Goal: Find specific page/section: Find specific page/section

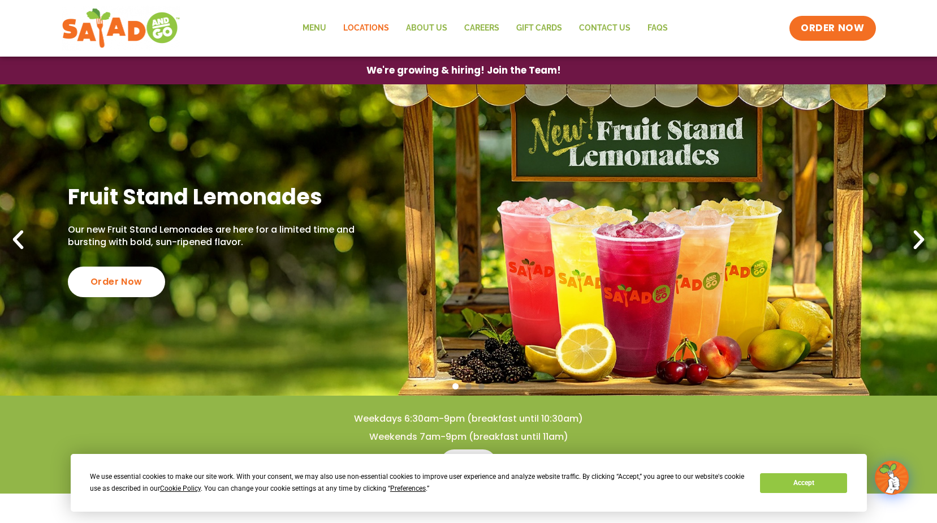
click at [375, 26] on link "Locations" at bounding box center [366, 28] width 63 height 26
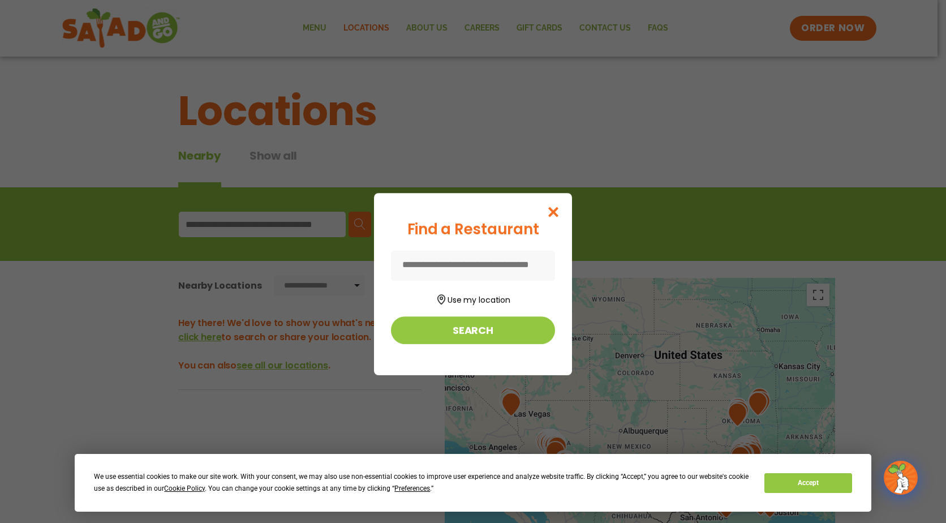
click at [490, 286] on form "Use my location Search" at bounding box center [473, 297] width 164 height 93
click at [480, 297] on button "Use my location" at bounding box center [473, 298] width 164 height 15
click at [487, 303] on button "Use my location" at bounding box center [473, 298] width 164 height 15
click at [556, 211] on icon "Close modal" at bounding box center [553, 212] width 14 height 12
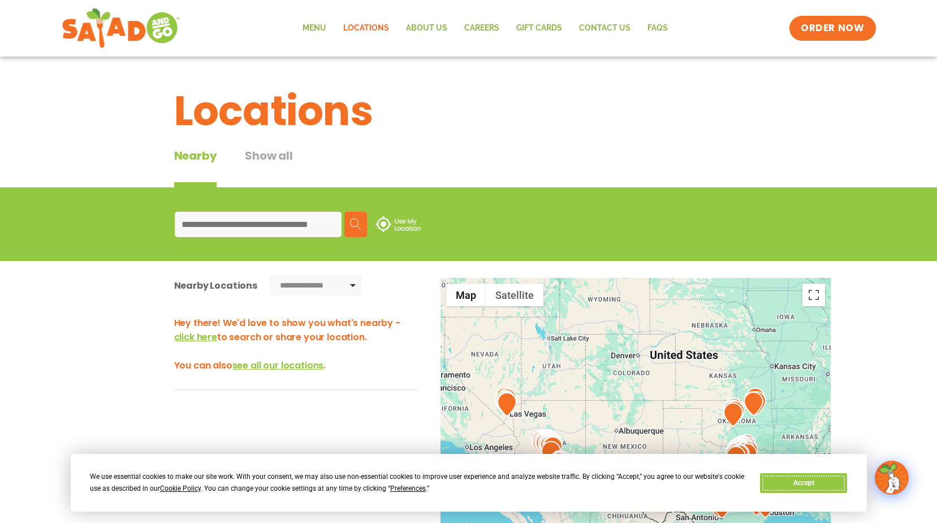
click at [801, 481] on button "Accept" at bounding box center [803, 483] width 87 height 20
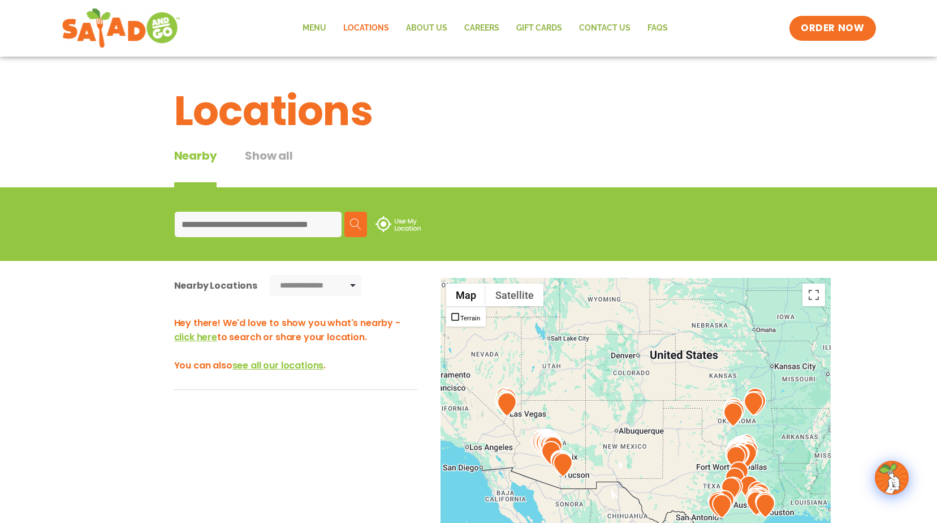
click at [268, 222] on input at bounding box center [258, 223] width 167 height 25
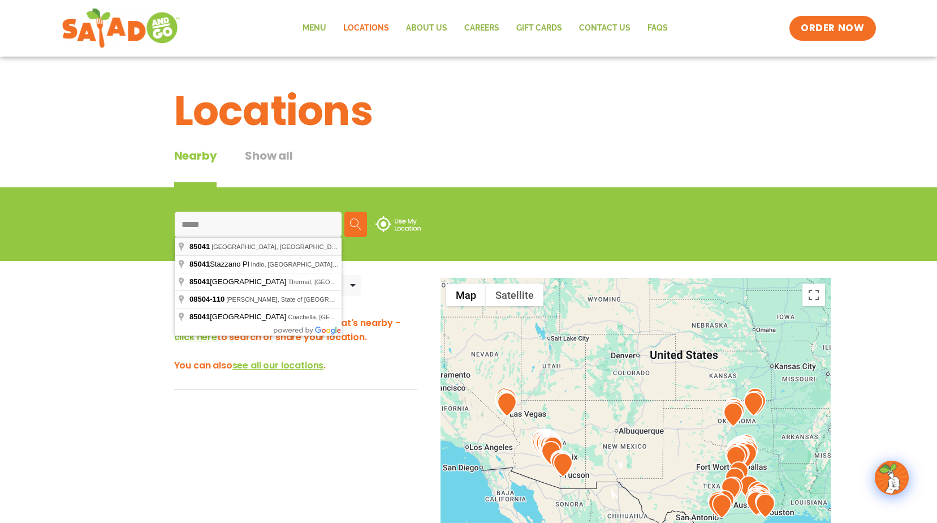
type input "**********"
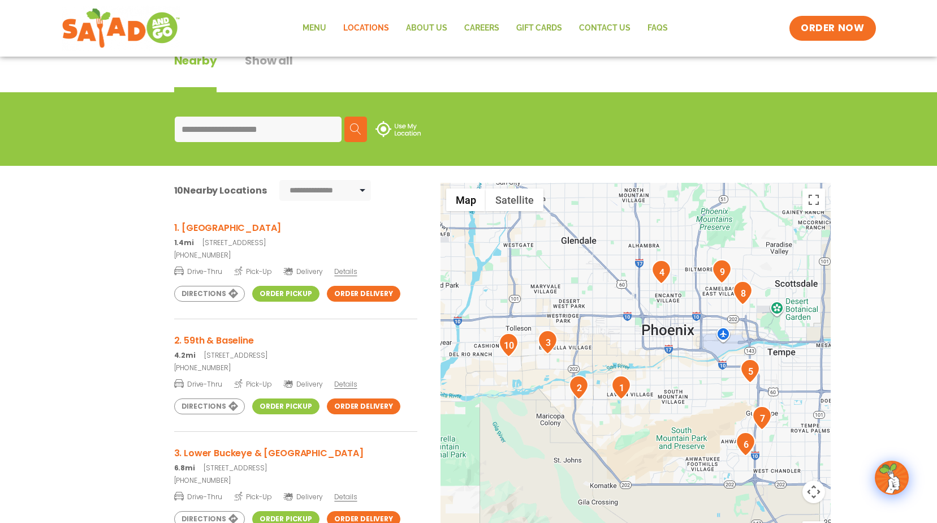
scroll to position [113, 0]
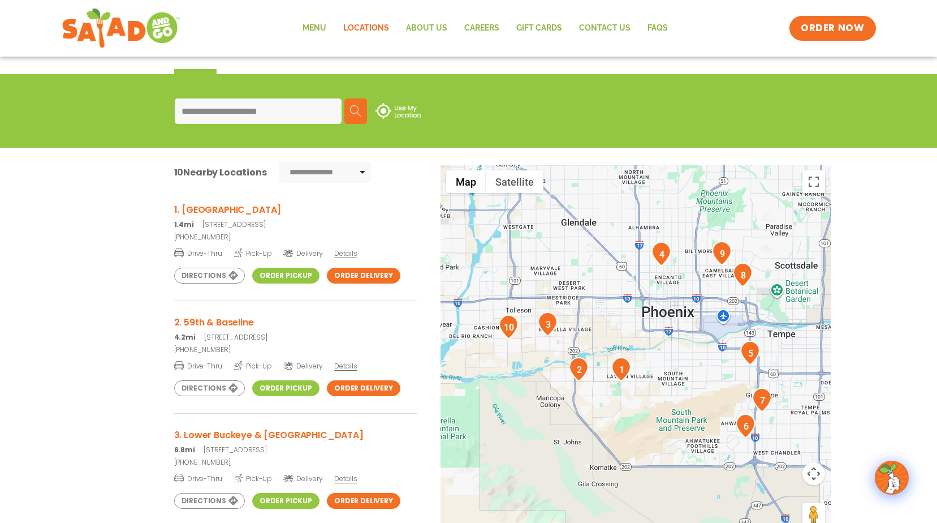
click at [239, 213] on h3 "1. 35th Ave & Baseline" at bounding box center [295, 209] width 243 height 14
click at [245, 205] on h3 "1. 35th Ave & Baseline" at bounding box center [295, 209] width 243 height 14
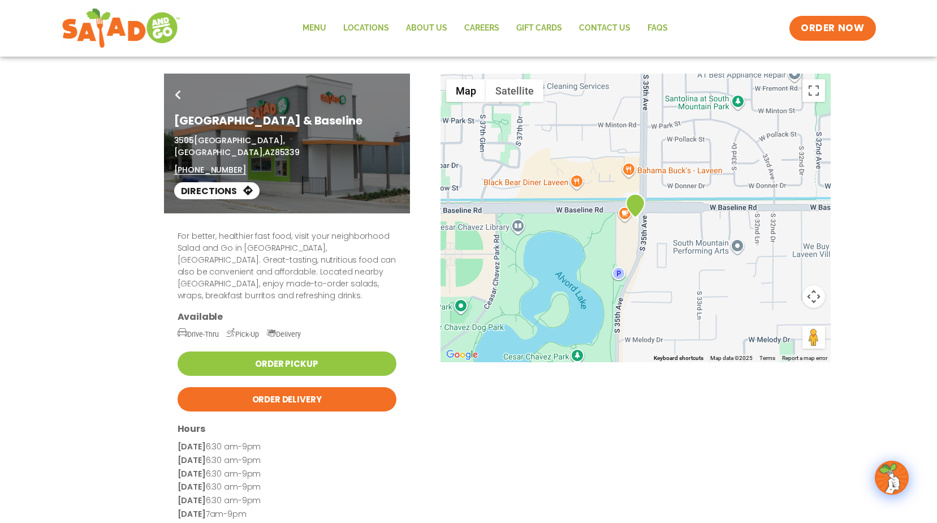
drag, startPoint x: 741, startPoint y: 290, endPoint x: 603, endPoint y: 321, distance: 141.3
click at [603, 321] on div "For better, healthier fast food, visit your neighborhood Salad and Go in [GEOGR…" at bounding box center [469, 398] width 616 height 370
click at [602, 213] on div "For better, healthier fast food, visit your neighborhood Salad and Go in [GEOGR…" at bounding box center [469, 398] width 616 height 370
click at [306, 354] on link "Order Pickup" at bounding box center [287, 363] width 219 height 24
